Goal: Task Accomplishment & Management: Manage account settings

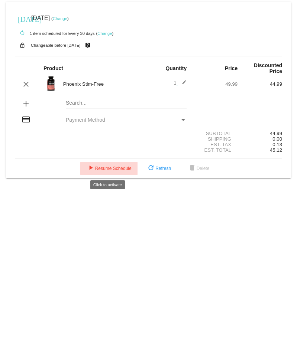
click at [110, 167] on span "play_arrow Resume Schedule" at bounding box center [108, 168] width 45 height 5
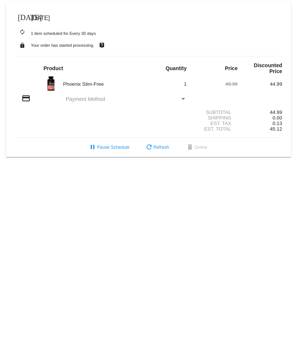
click at [134, 239] on body "today Sep 1 2025 autorenew 1 item scheduled for Every 30 days lock Your order h…" at bounding box center [148, 170] width 297 height 341
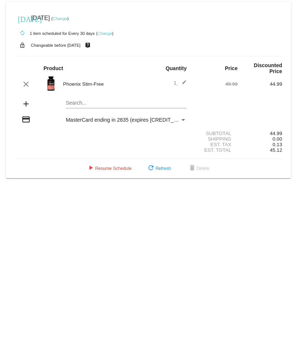
click at [67, 20] on link "Change" at bounding box center [60, 18] width 14 height 4
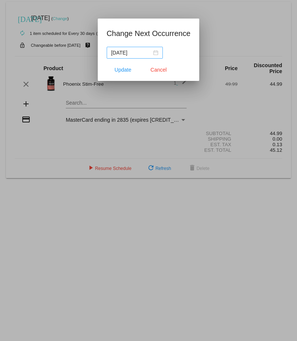
click at [153, 53] on div "[DATE]" at bounding box center [134, 53] width 47 height 8
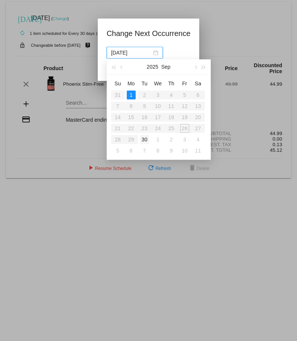
click at [145, 141] on div "30" at bounding box center [144, 139] width 9 height 9
type input "[DATE]"
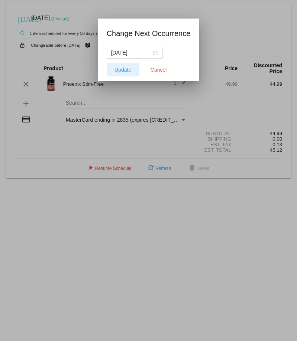
click at [121, 67] on span "Update" at bounding box center [122, 70] width 17 height 6
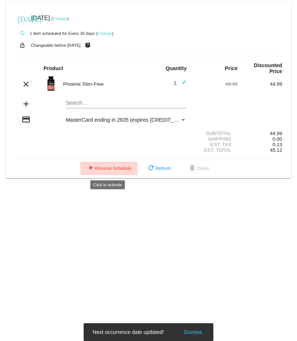
click at [108, 168] on span "play_arrow Resume Schedule" at bounding box center [108, 168] width 45 height 5
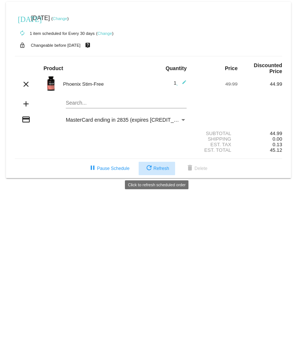
click at [157, 166] on span "refresh Refresh" at bounding box center [157, 168] width 25 height 5
